Goal: Navigation & Orientation: Go to known website

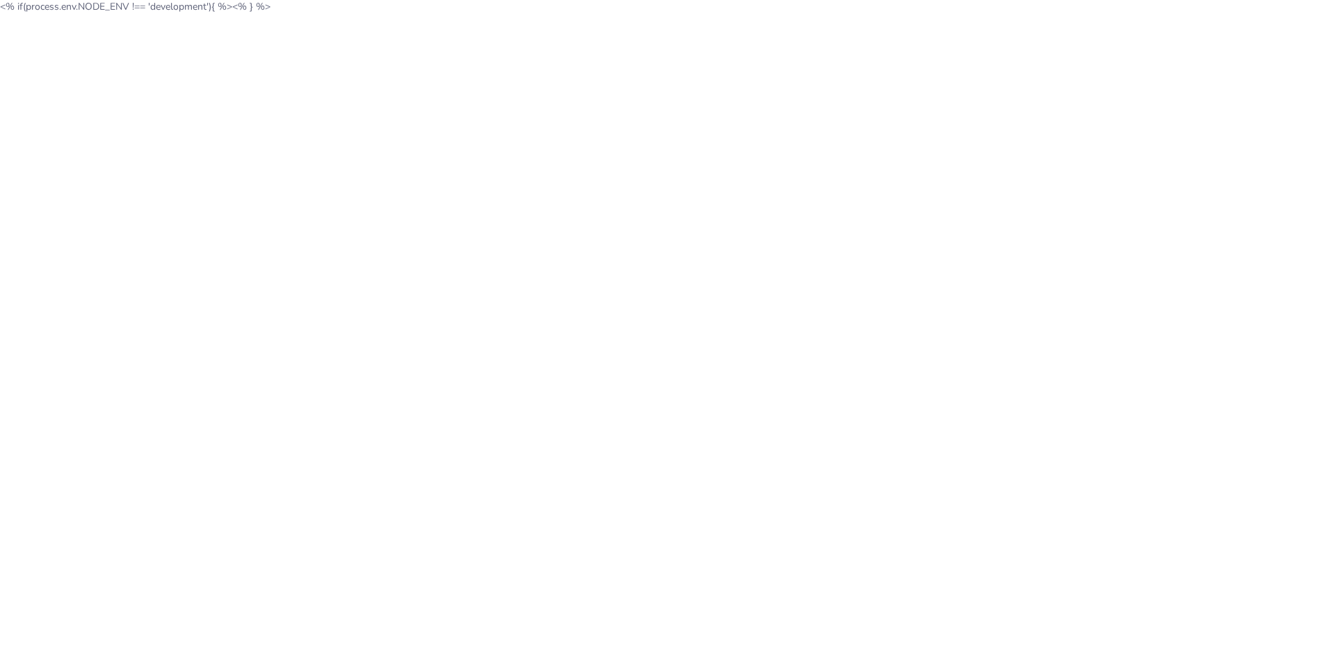
click at [182, 13] on html "<% if(process.env.NODE_ENV !== 'development'){ %> <% } %>" at bounding box center [667, 6] width 1335 height 13
click at [108, 13] on html "<% if(process.env.NODE_ENV !== 'development'){ %> <% } %>" at bounding box center [667, 6] width 1335 height 13
